Goal: Task Accomplishment & Management: Complete application form

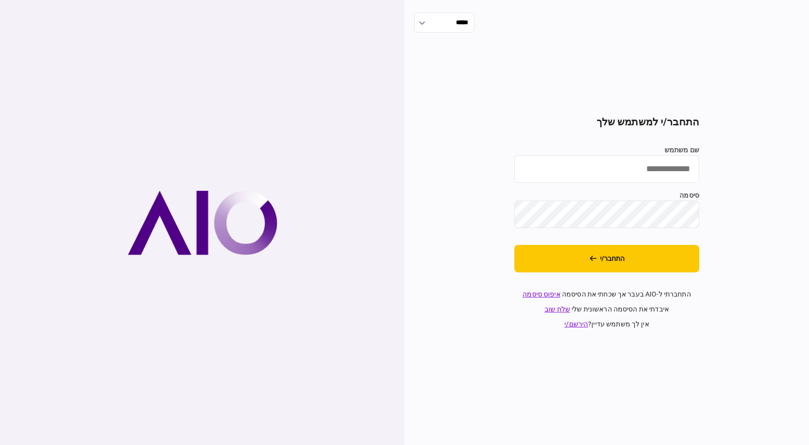
drag, startPoint x: 681, startPoint y: 174, endPoint x: 672, endPoint y: 197, distance: 24.7
click at [389, 174] on input "שם משתמש" at bounding box center [606, 168] width 185 height 27
type input "*********"
click at [389, 245] on button "התחבר/י" at bounding box center [606, 258] width 185 height 27
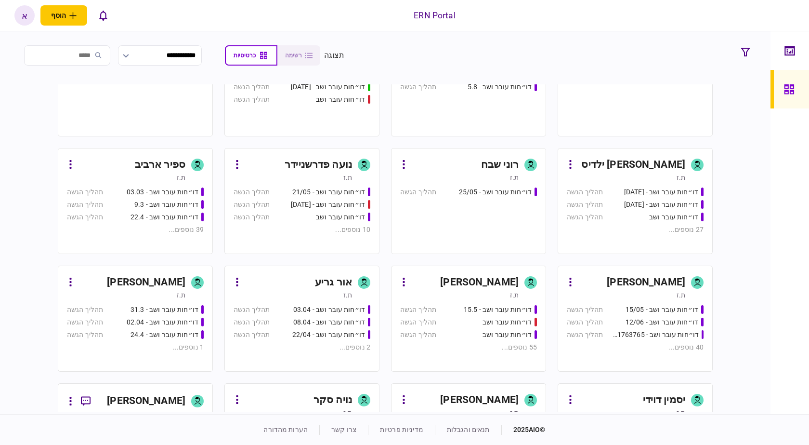
scroll to position [96, 0]
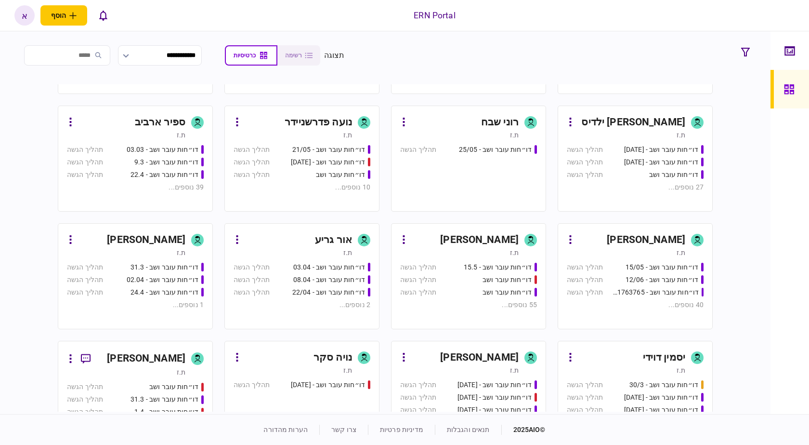
click at [495, 351] on div "[PERSON_NAME]" at bounding box center [479, 357] width 79 height 15
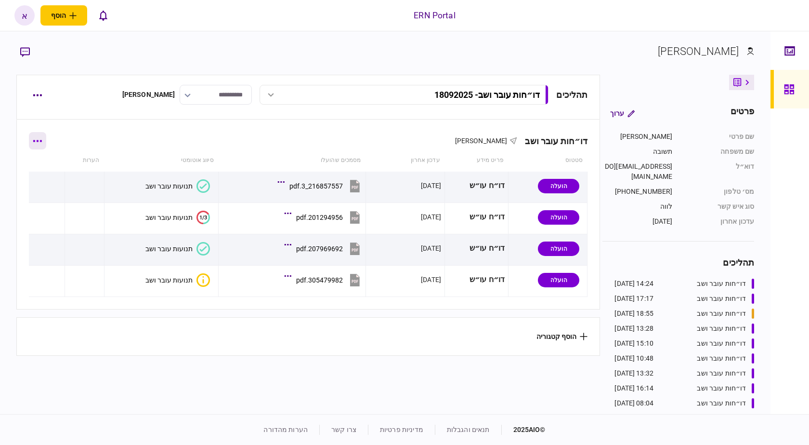
click at [43, 135] on button "button" at bounding box center [37, 140] width 17 height 17
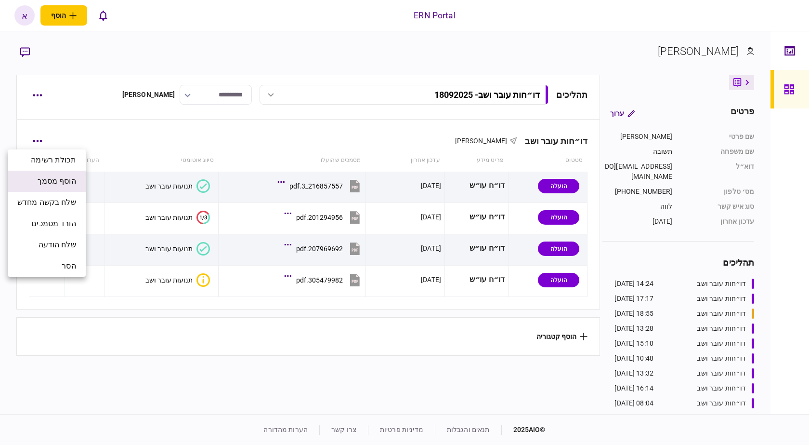
click at [69, 187] on li "הוסף מסמך" at bounding box center [47, 180] width 78 height 21
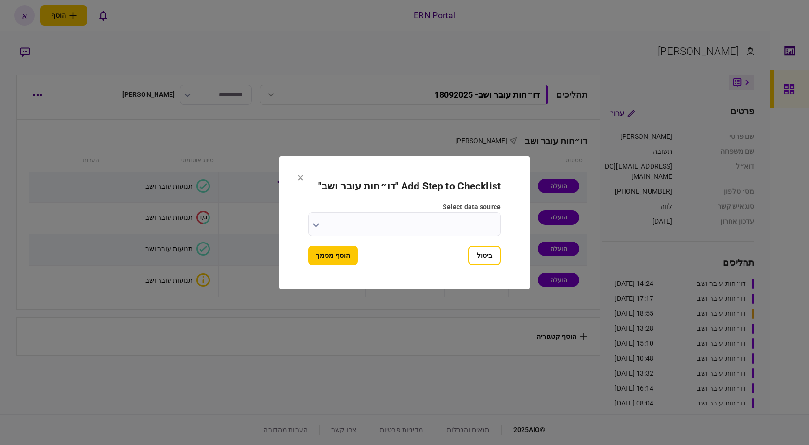
click at [469, 222] on input "select data source" at bounding box center [404, 224] width 193 height 24
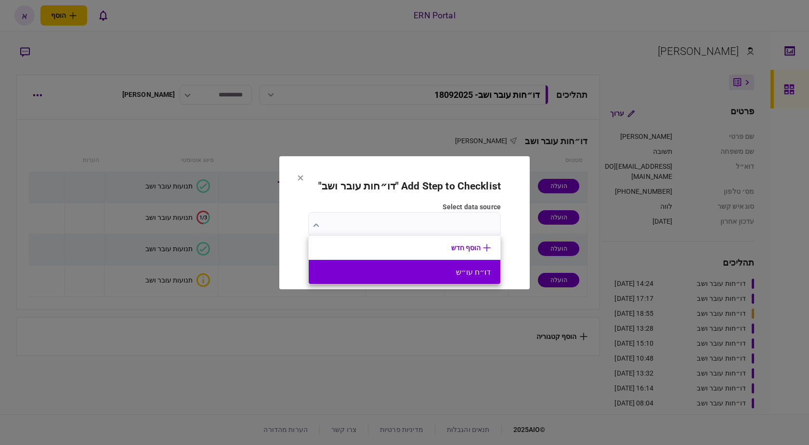
click at [465, 277] on li "דו״ח עו״ש" at bounding box center [405, 272] width 192 height 24
type input "*********"
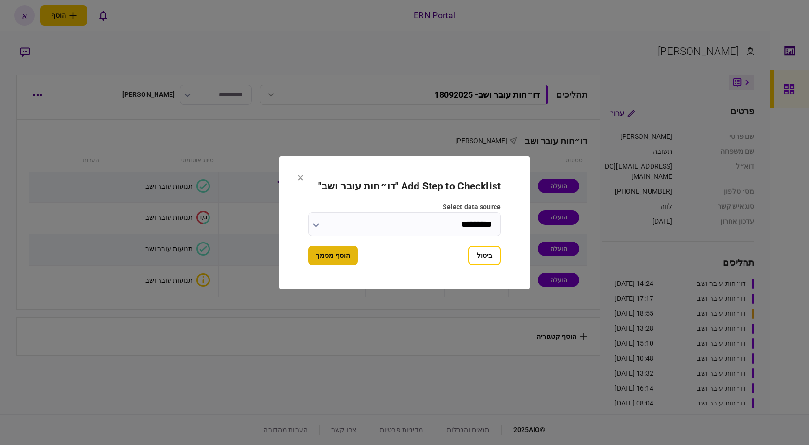
click at [350, 256] on button "הוסף מסמך" at bounding box center [333, 255] width 50 height 19
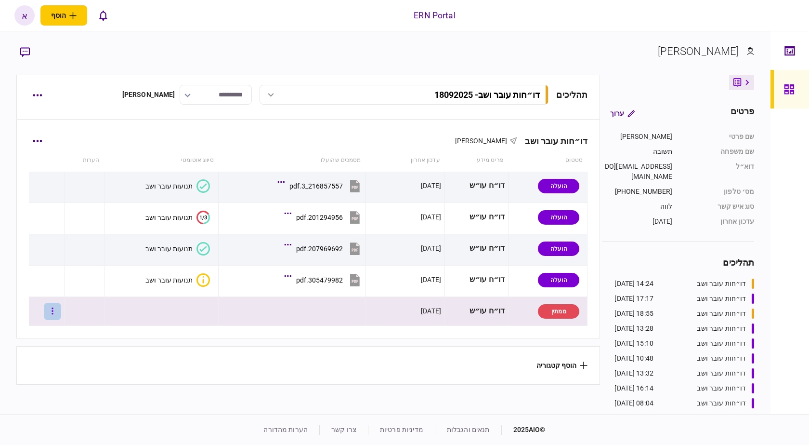
click at [55, 309] on button "button" at bounding box center [52, 310] width 17 height 17
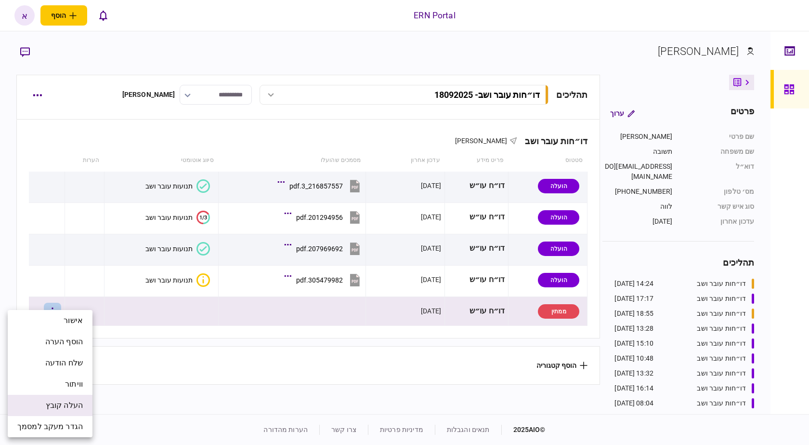
click at [79, 408] on span "העלה קובץ" at bounding box center [64, 405] width 37 height 12
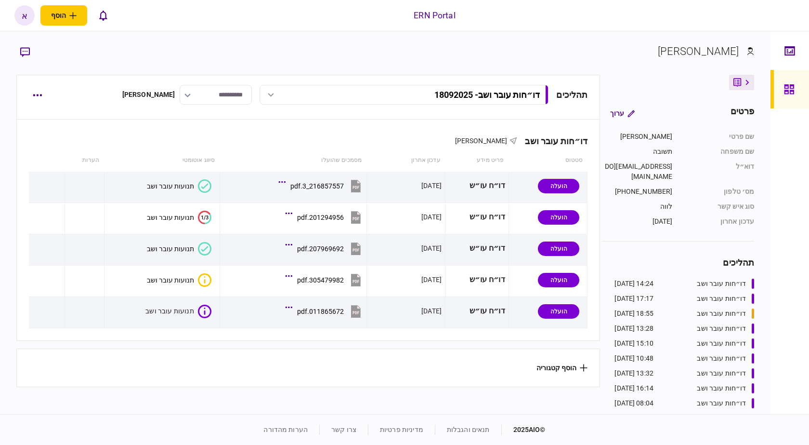
click at [177, 362] on section "הוסף קטגוריה" at bounding box center [308, 367] width 584 height 39
click at [310, 346] on div "דו״חות עובר ושב [PERSON_NAME] [PERSON_NAME] סטטוס פריט מידע עדכון אחרון מסמכים …" at bounding box center [308, 252] width 584 height 267
click at [197, 313] on icon at bounding box center [199, 313] width 7 height 10
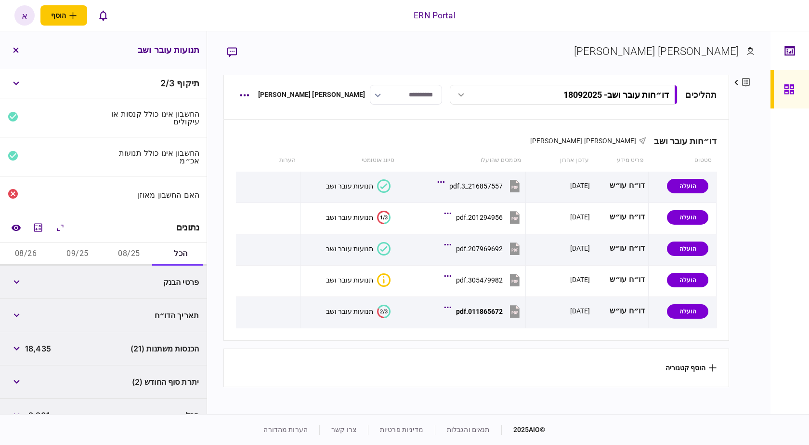
click at [185, 314] on div "תאריך הדו״ח" at bounding box center [153, 315] width 92 height 8
click at [41, 223] on icon "מחשבון" at bounding box center [38, 228] width 12 height 12
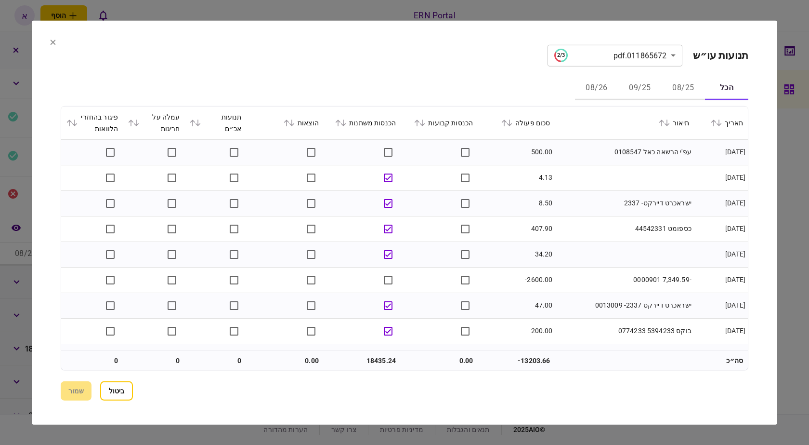
click at [686, 88] on button "08/25" at bounding box center [683, 88] width 43 height 23
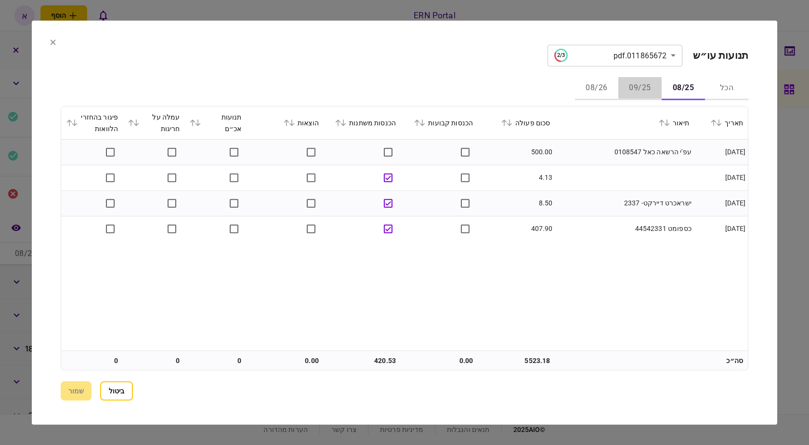
click at [649, 93] on button "09/25" at bounding box center [639, 88] width 43 height 23
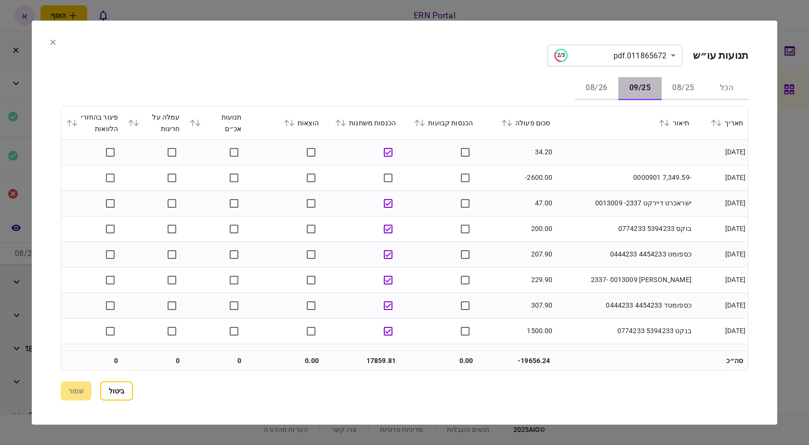
click at [618, 93] on button "09/25" at bounding box center [639, 88] width 43 height 23
click at [594, 87] on button "08/26" at bounding box center [596, 88] width 43 height 23
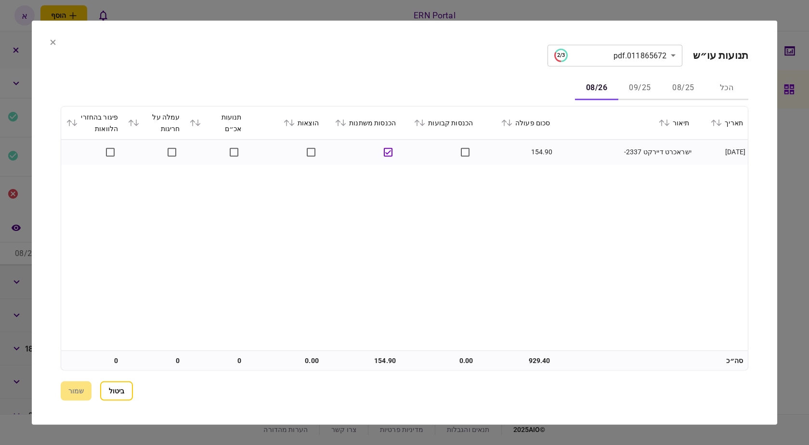
click at [593, 87] on button "08/26" at bounding box center [596, 88] width 43 height 23
click at [685, 90] on button "08/25" at bounding box center [683, 88] width 43 height 23
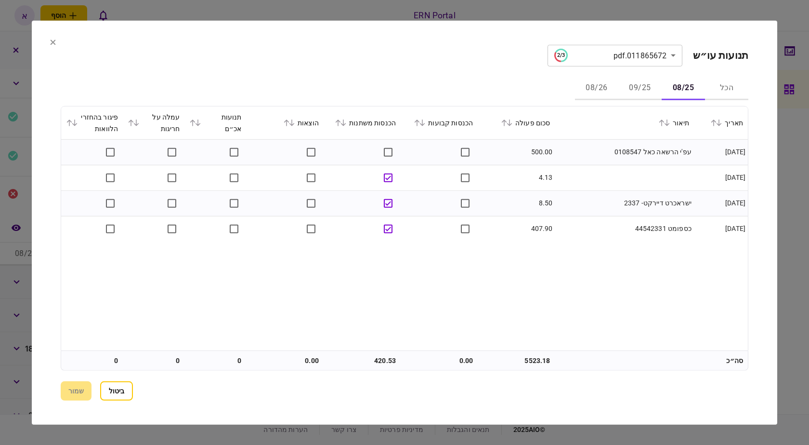
click at [792, 64] on div at bounding box center [404, 222] width 809 height 445
